Goal: Information Seeking & Learning: Learn about a topic

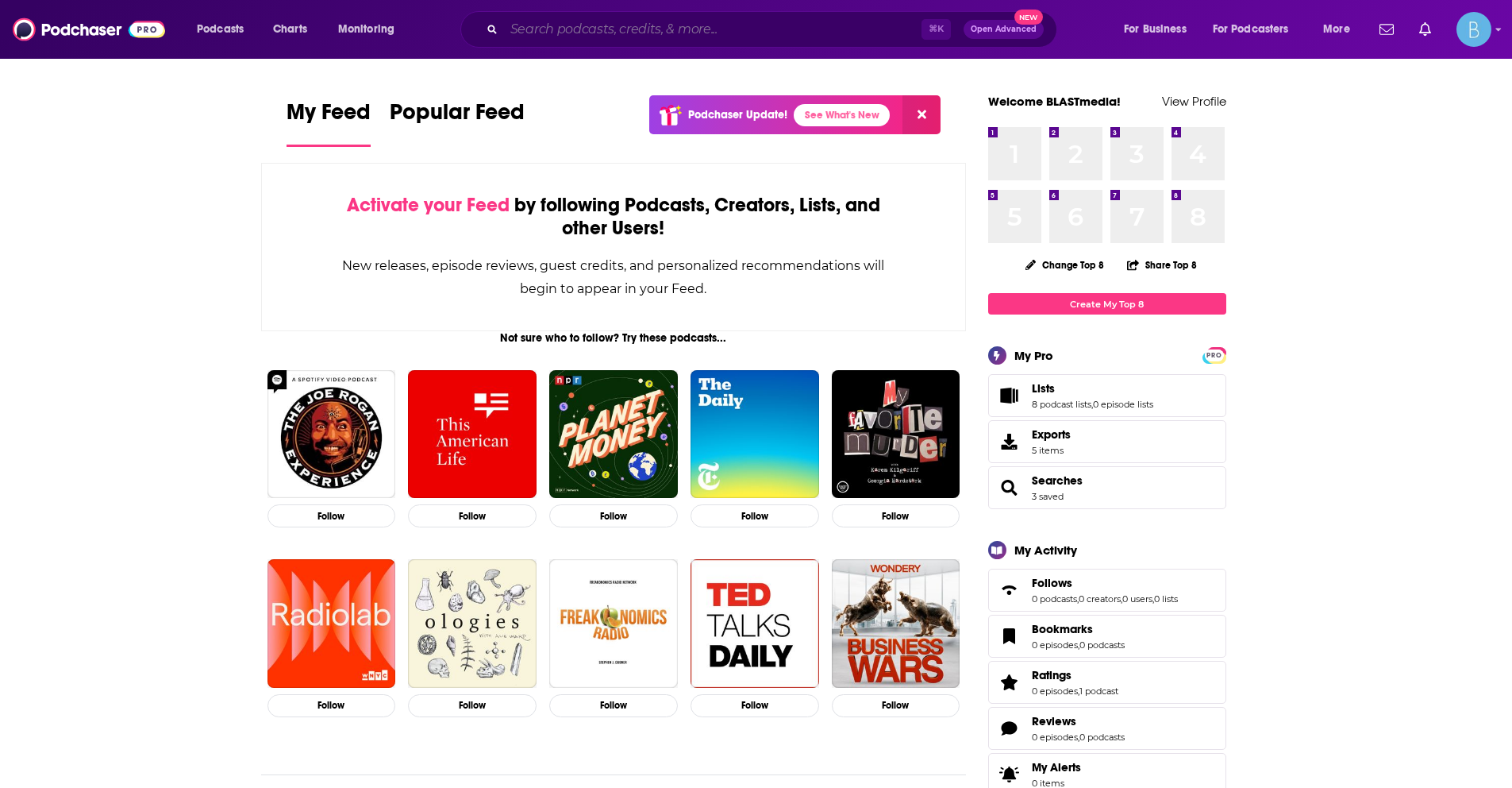
click at [796, 24] on input "Search podcasts, credits, & more..." at bounding box center [713, 30] width 418 height 25
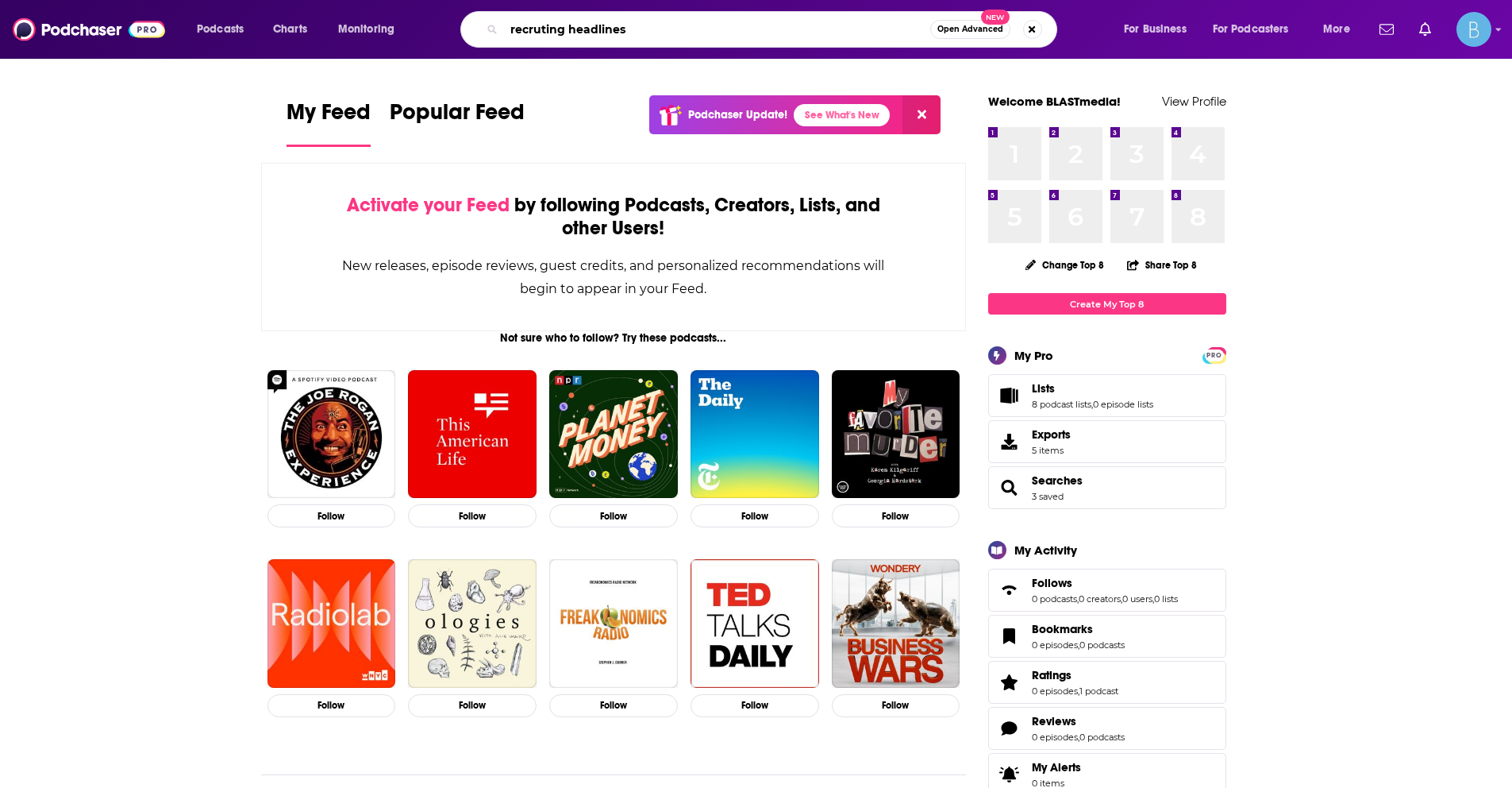
click at [528, 32] on input "recruting headlines" at bounding box center [717, 30] width 427 height 25
click at [732, 32] on input "recruiting headlines" at bounding box center [717, 30] width 427 height 25
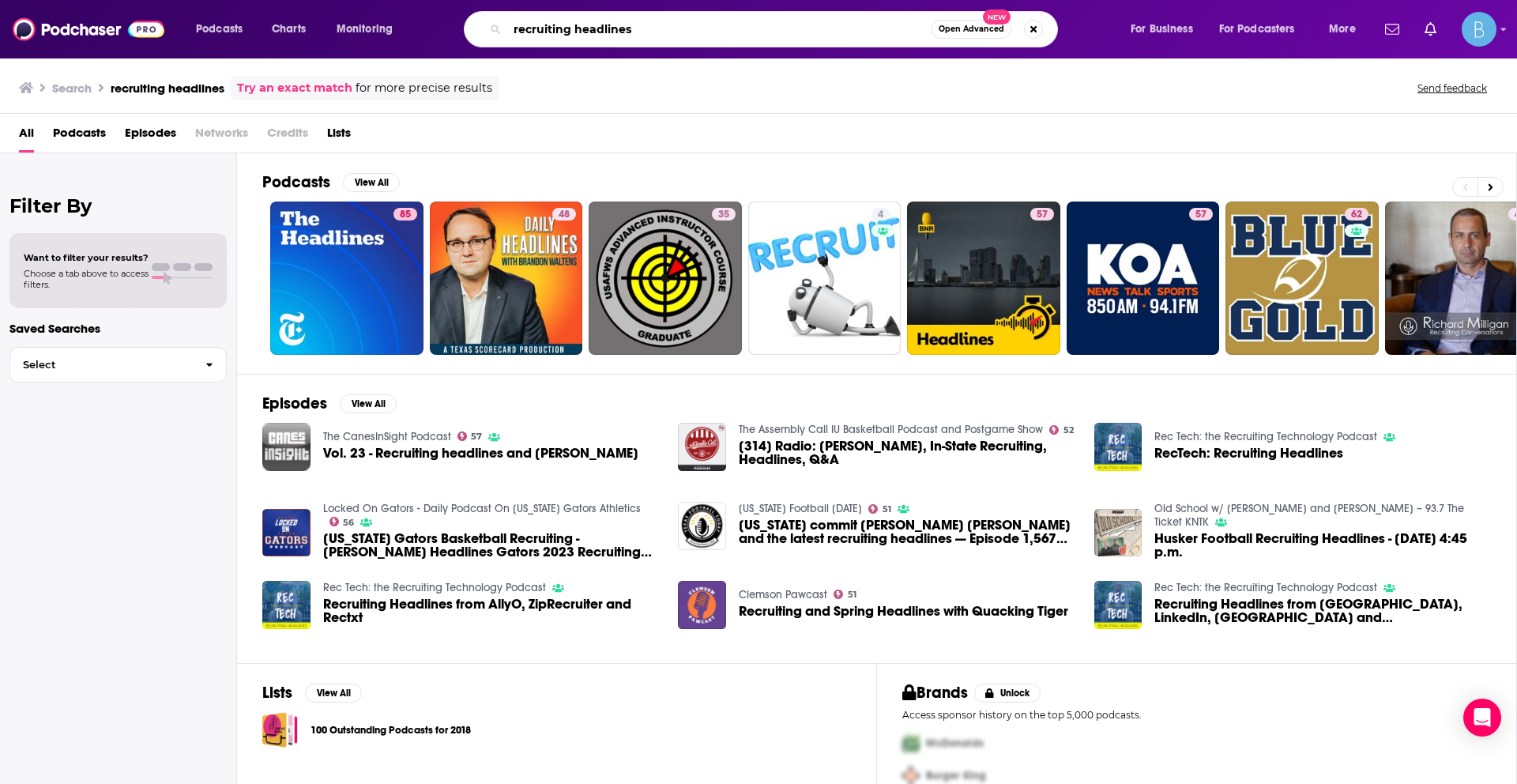
drag, startPoint x: 660, startPoint y: 25, endPoint x: 388, endPoint y: 1, distance: 273.1
click at [386, 2] on div "Podcasts Charts Monitoring recruiting headlines Open Advanced New For Business …" at bounding box center [758, 29] width 1517 height 59
type input "rec tech"
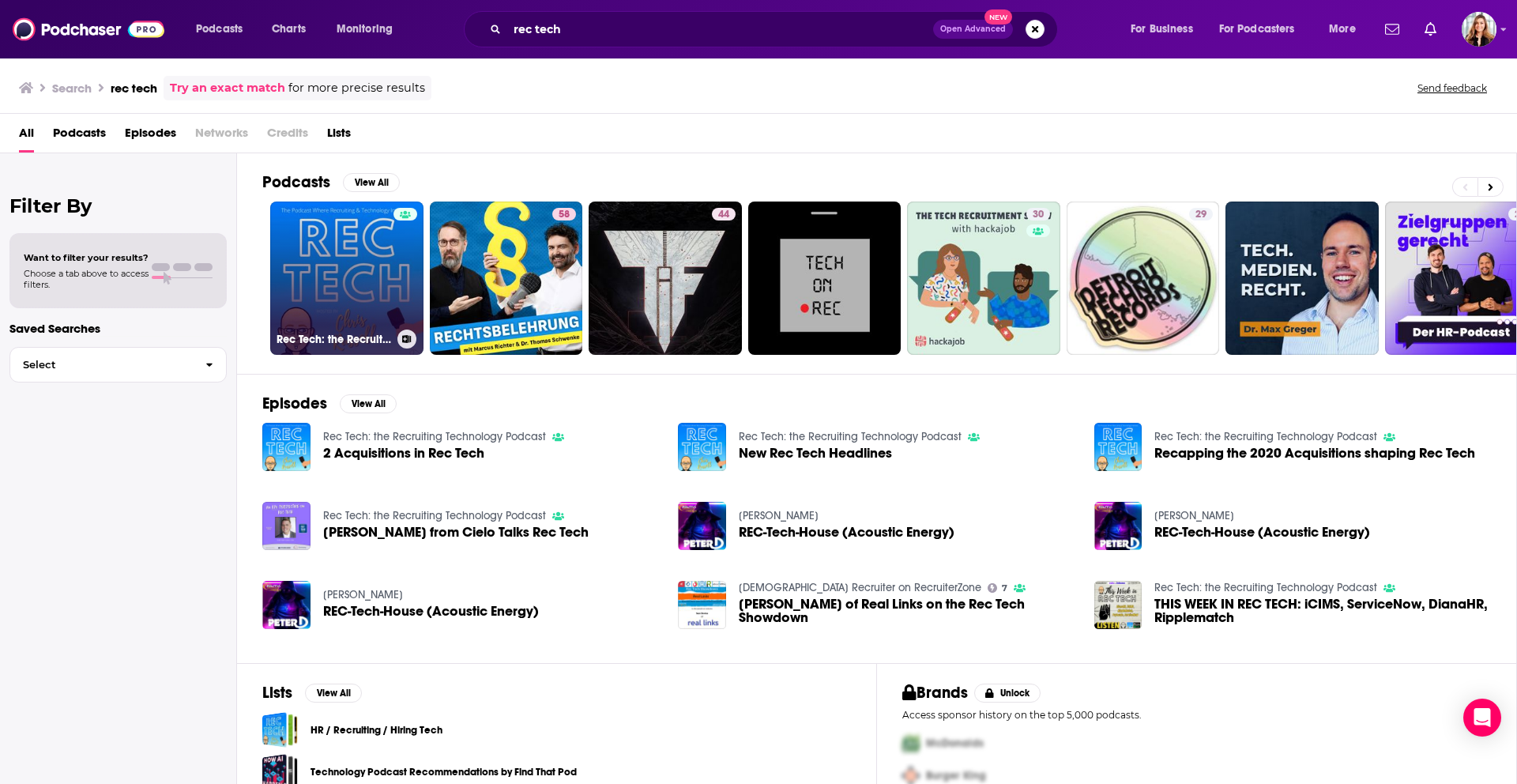
click at [330, 293] on link "Rec Tech: the Recruiting Technology Podcast" at bounding box center [347, 278] width 153 height 153
